Goal: Browse casually

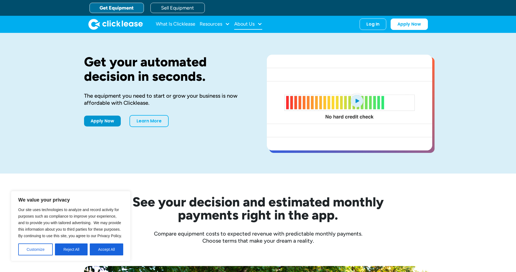
click at [258, 22] on div at bounding box center [259, 23] width 5 height 5
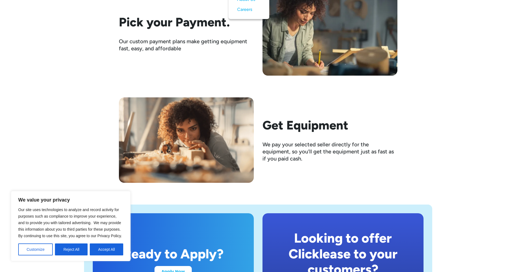
scroll to position [1033, 0]
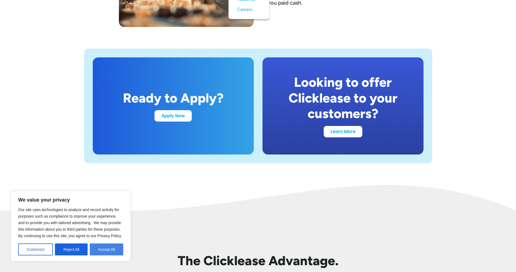
click at [111, 249] on button "Accept All" at bounding box center [106, 249] width 33 height 12
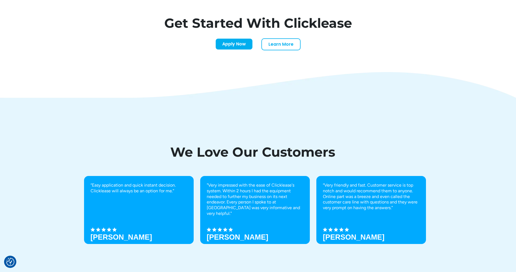
scroll to position [1874, 0]
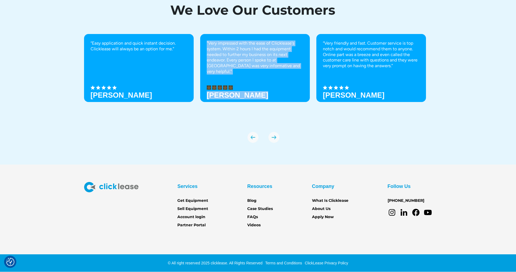
drag, startPoint x: 291, startPoint y: 19, endPoint x: 392, endPoint y: 37, distance: 102.6
click at [392, 37] on div "We Love Our Customers “Easy application and quick instant decision. Clicklease …" at bounding box center [258, 70] width 348 height 188
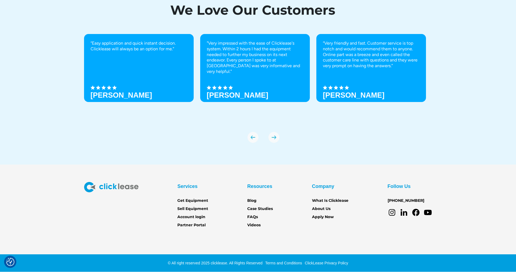
click at [443, 118] on div "We Love Our Customers “Easy application and quick instant decision. Clicklease …" at bounding box center [258, 70] width 516 height 188
